Goal: Information Seeking & Learning: Learn about a topic

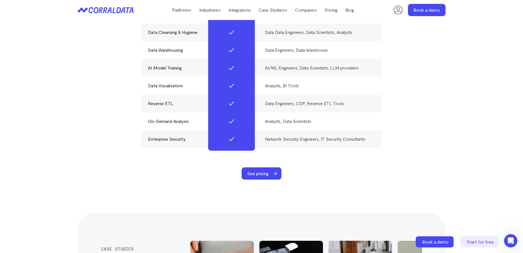
scroll to position [1710, 0]
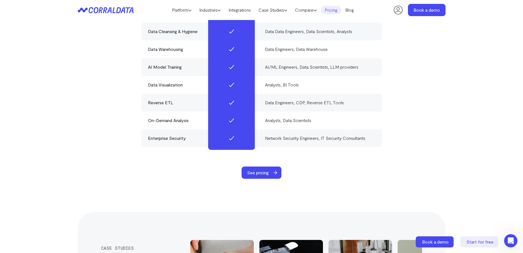
click at [330, 10] on link "Pricing" at bounding box center [330, 10] width 21 height 8
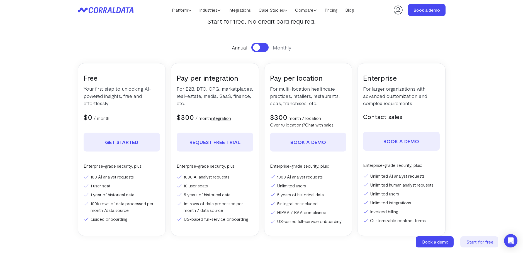
scroll to position [53, 0]
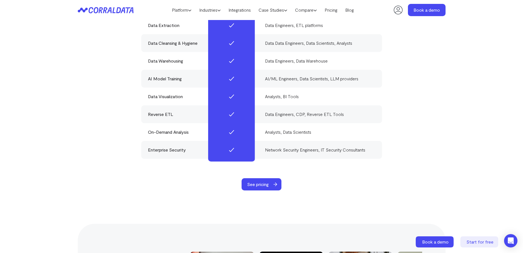
scroll to position [1710, 0]
